Goal: Information Seeking & Learning: Learn about a topic

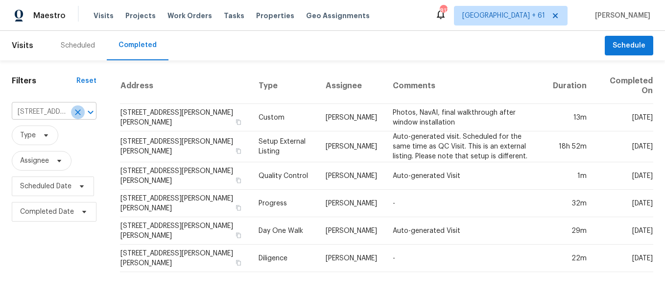
click at [73, 114] on icon "Clear" at bounding box center [78, 112] width 10 height 10
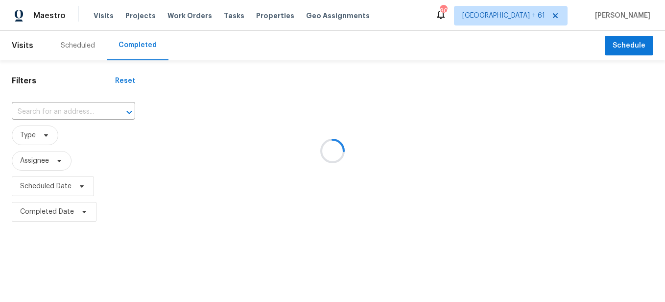
click at [72, 110] on div at bounding box center [332, 151] width 665 height 302
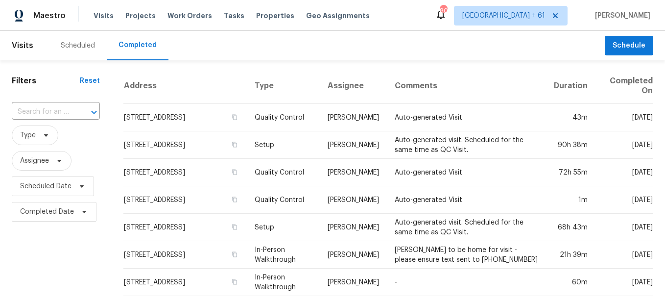
click at [72, 110] on div "​" at bounding box center [56, 111] width 88 height 15
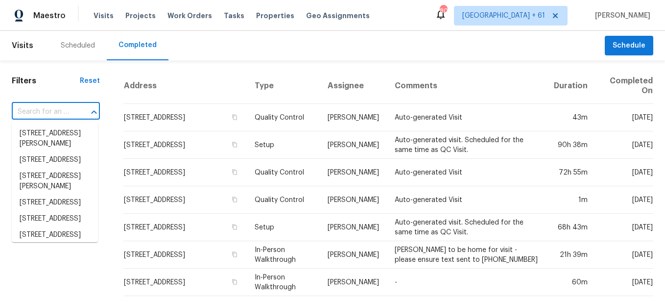
paste input "[STREET_ADDRESS]"
type input "[STREET_ADDRESS]"
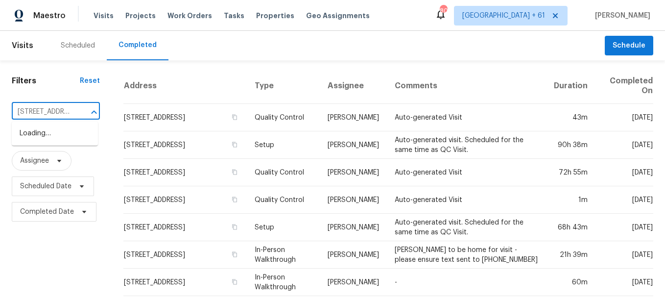
scroll to position [0, 78]
click at [67, 134] on li "[STREET_ADDRESS]" at bounding box center [55, 133] width 86 height 16
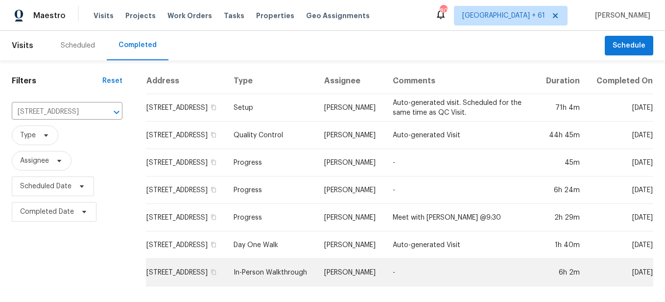
click at [278, 280] on td "In-Person Walkthrough" at bounding box center [271, 272] width 91 height 27
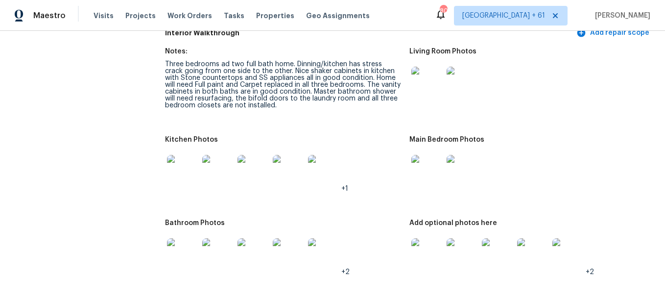
scroll to position [1077, 0]
click at [415, 82] on img at bounding box center [426, 81] width 31 height 31
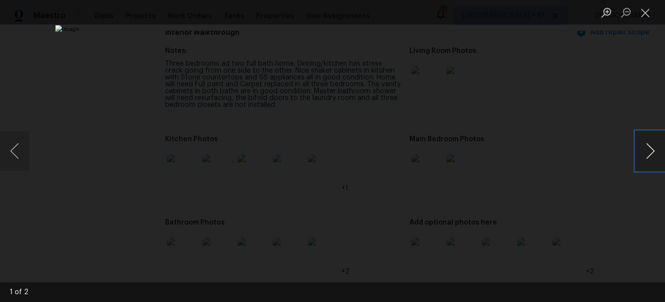
click at [640, 149] on button "Next image" at bounding box center [650, 150] width 29 height 39
click at [651, 18] on button "Close lightbox" at bounding box center [646, 12] width 20 height 17
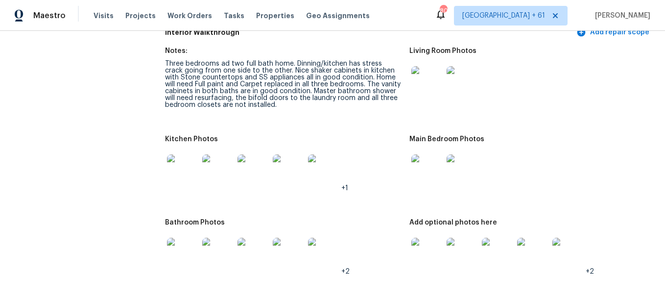
click at [424, 84] on img at bounding box center [426, 81] width 31 height 31
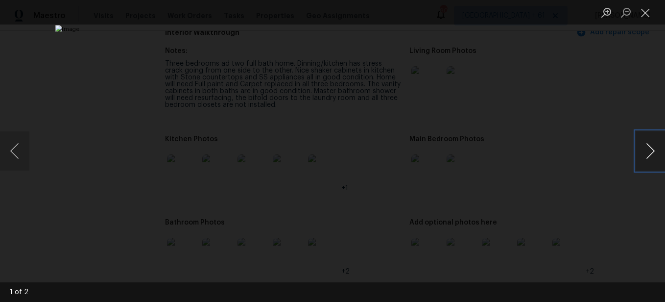
click at [649, 150] on button "Next image" at bounding box center [650, 150] width 29 height 39
click at [644, 19] on button "Close lightbox" at bounding box center [646, 12] width 20 height 17
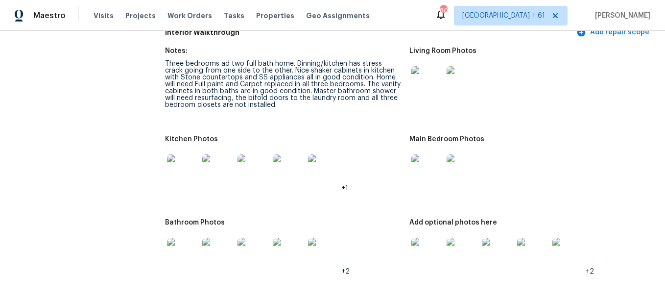
click at [416, 89] on img at bounding box center [426, 81] width 31 height 31
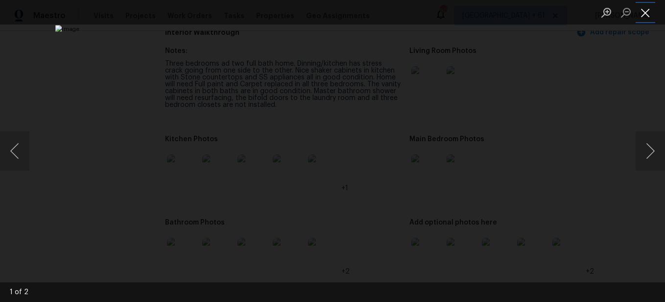
click at [640, 17] on button "Close lightbox" at bounding box center [646, 12] width 20 height 17
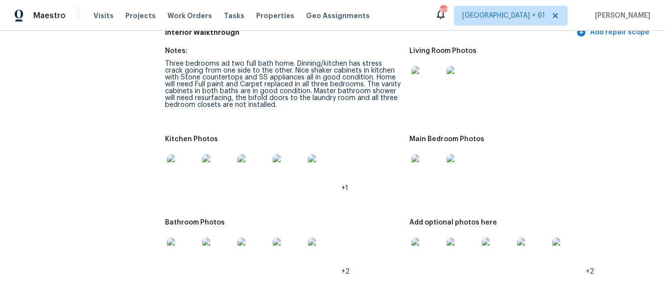
click at [420, 88] on img at bounding box center [426, 81] width 31 height 31
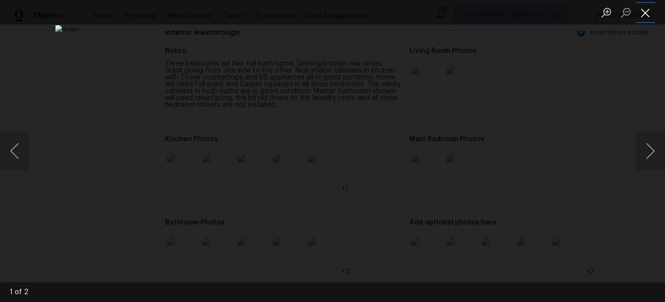
click at [643, 20] on button "Close lightbox" at bounding box center [646, 12] width 20 height 17
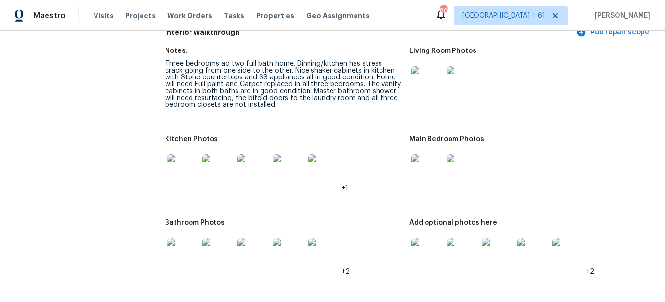
click at [418, 73] on img at bounding box center [426, 81] width 31 height 31
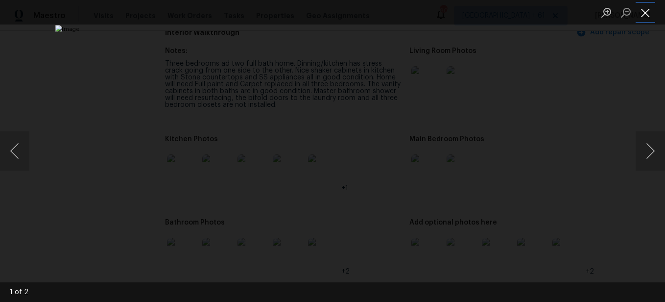
click at [645, 17] on button "Close lightbox" at bounding box center [646, 12] width 20 height 17
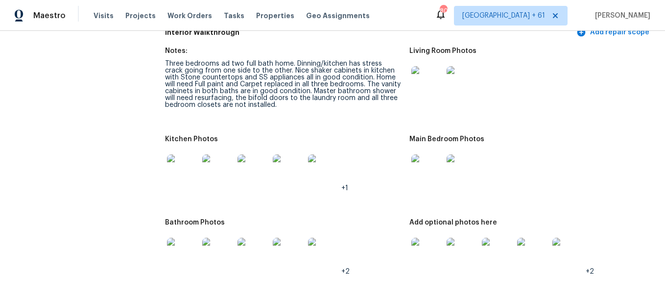
scroll to position [1051, 0]
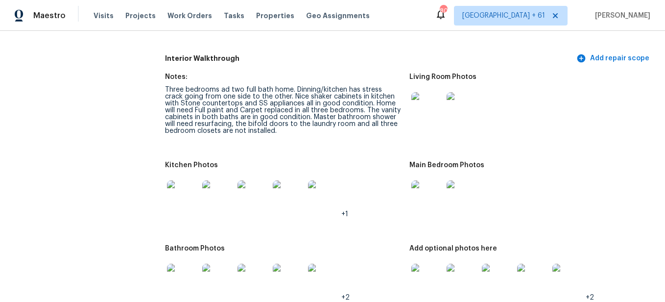
click at [428, 98] on img at bounding box center [426, 107] width 31 height 31
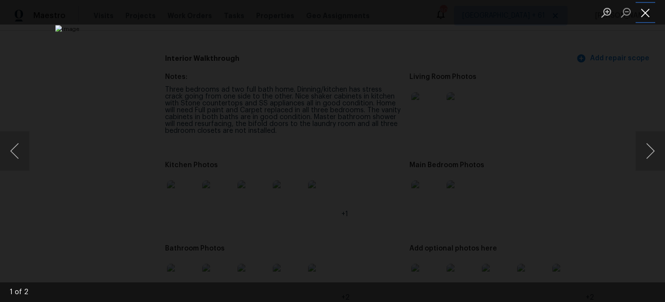
click at [644, 18] on button "Close lightbox" at bounding box center [646, 12] width 20 height 17
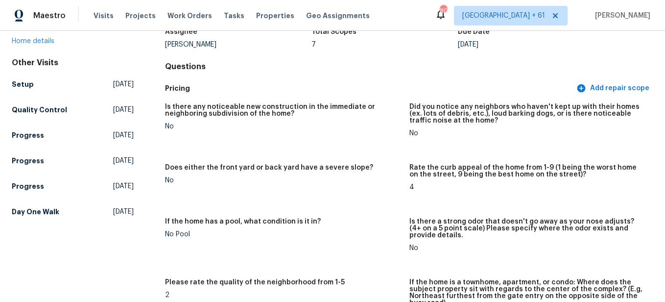
scroll to position [0, 0]
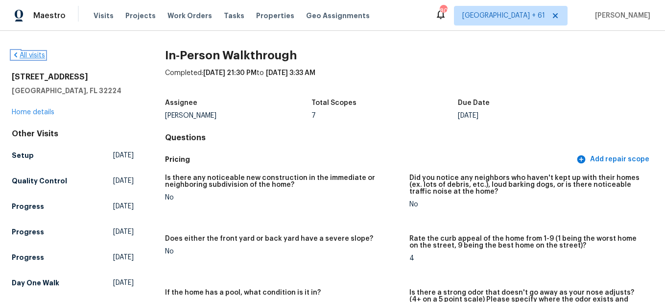
click at [33, 55] on link "All visits" at bounding box center [28, 55] width 33 height 7
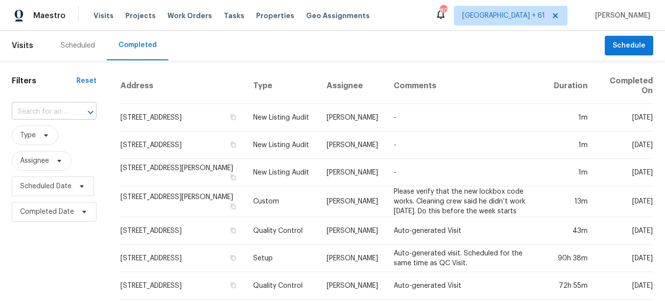
click at [71, 114] on div at bounding box center [83, 112] width 25 height 14
paste input "[STREET_ADDRESS]"
type input "[STREET_ADDRESS]"
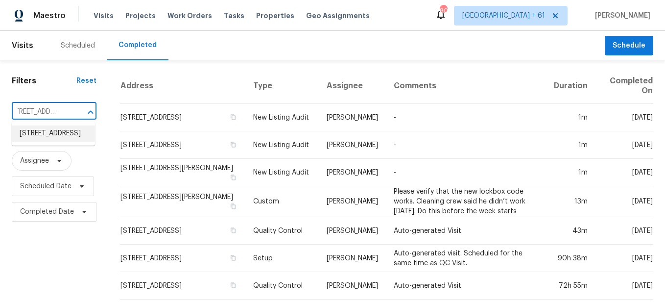
click at [56, 142] on li "[STREET_ADDRESS]" at bounding box center [53, 133] width 83 height 16
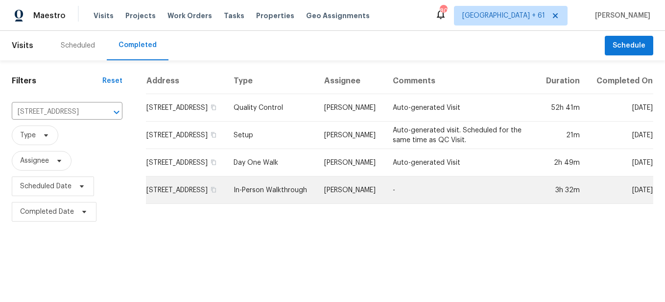
click at [264, 199] on td "In-Person Walkthrough" at bounding box center [271, 189] width 91 height 27
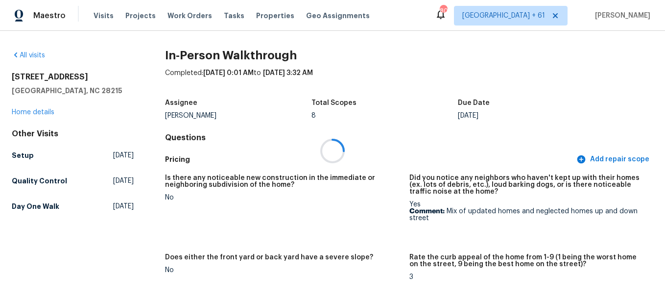
click at [264, 199] on div at bounding box center [332, 151] width 665 height 302
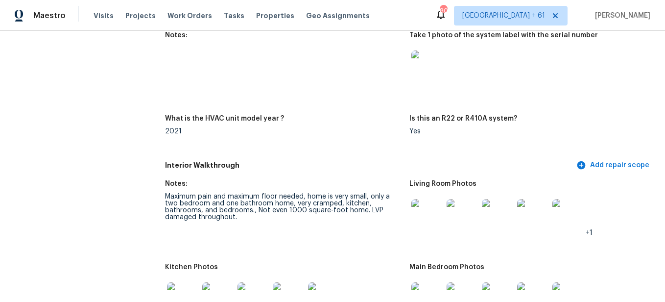
scroll to position [1036, 0]
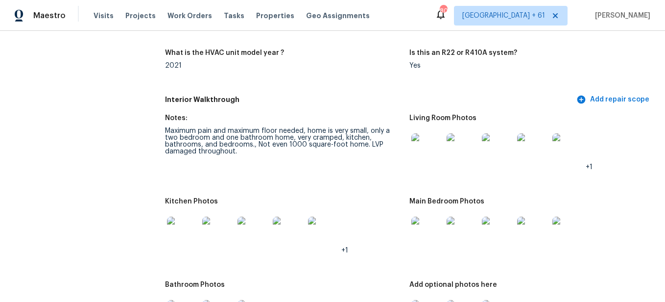
click at [424, 160] on img at bounding box center [426, 148] width 31 height 31
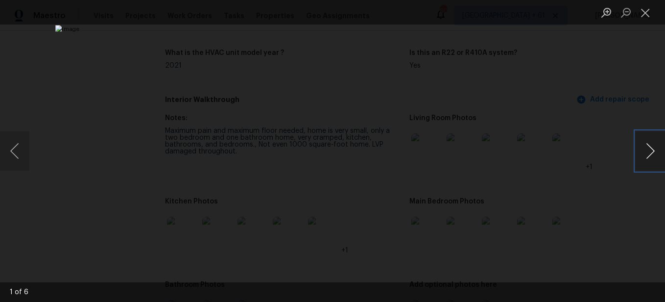
click at [650, 159] on button "Next image" at bounding box center [650, 150] width 29 height 39
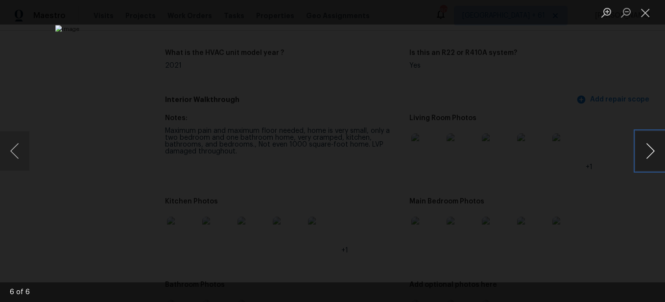
click at [650, 159] on button "Next image" at bounding box center [650, 150] width 29 height 39
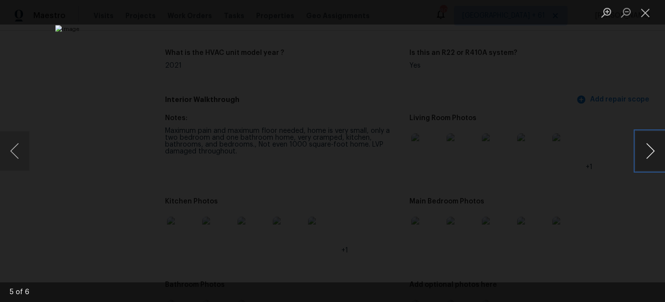
click at [650, 159] on button "Next image" at bounding box center [650, 150] width 29 height 39
